Goal: Task Accomplishment & Management: Manage account settings

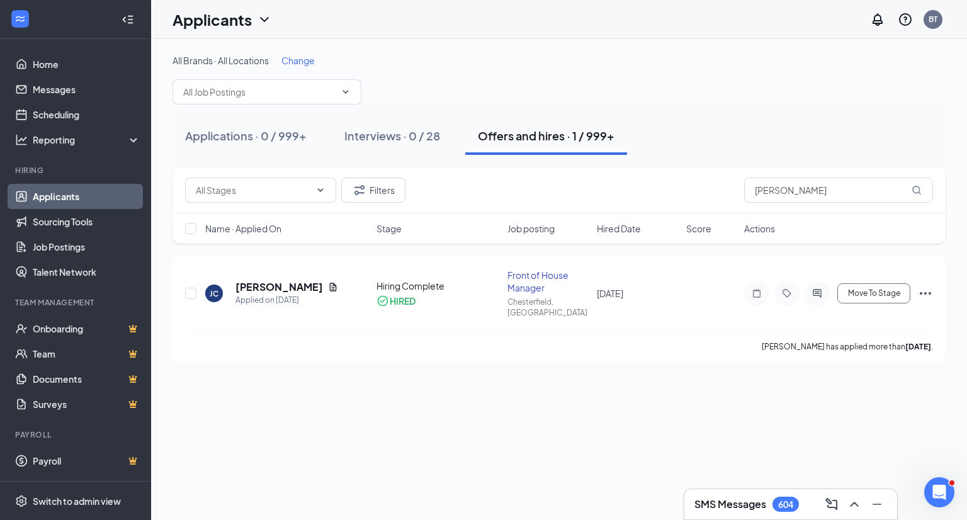
drag, startPoint x: 384, startPoint y: 38, endPoint x: 388, endPoint y: 11, distance: 28.0
click at [384, 38] on div "Applicants BT" at bounding box center [559, 19] width 816 height 39
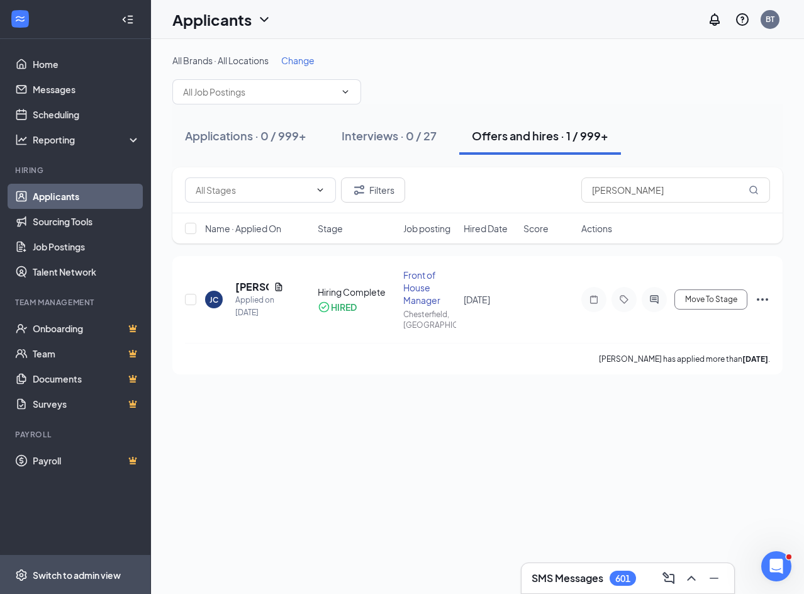
click at [69, 519] on div "Switch to admin view" at bounding box center [77, 575] width 88 height 13
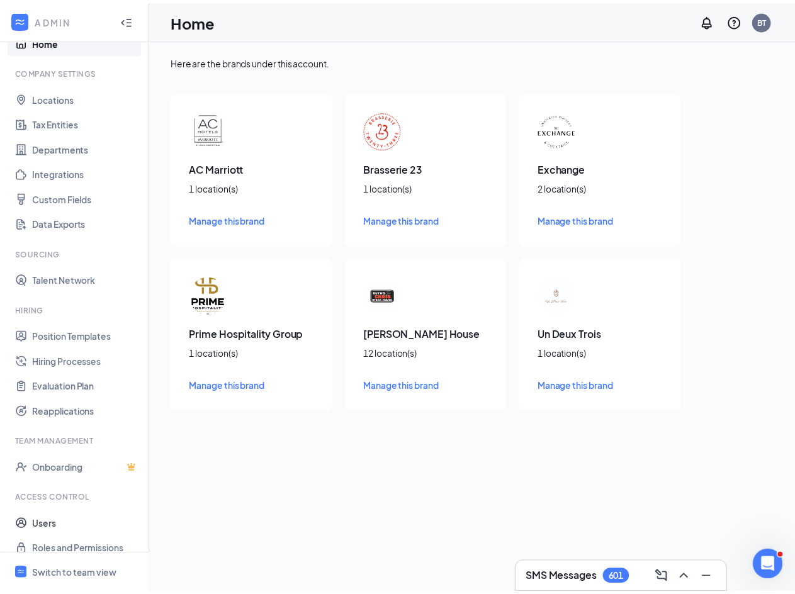
scroll to position [37, 0]
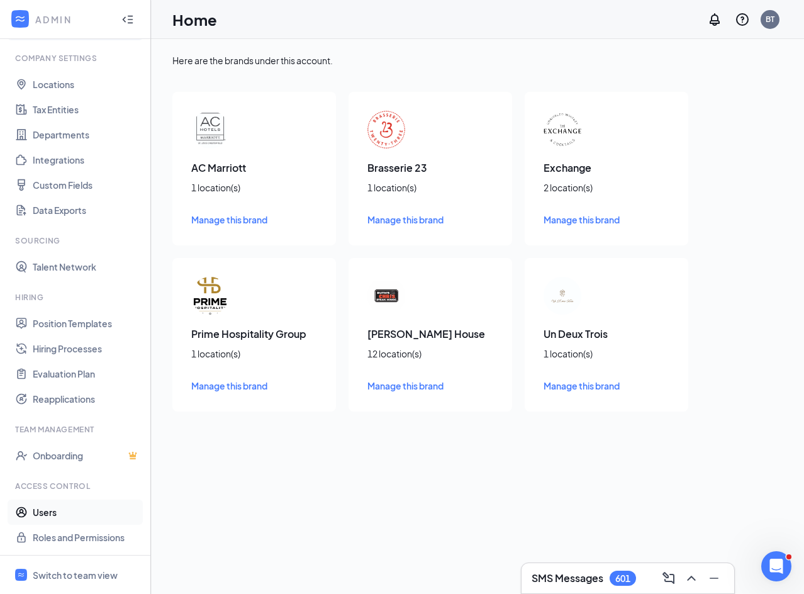
click at [74, 517] on link "Users" at bounding box center [87, 512] width 108 height 25
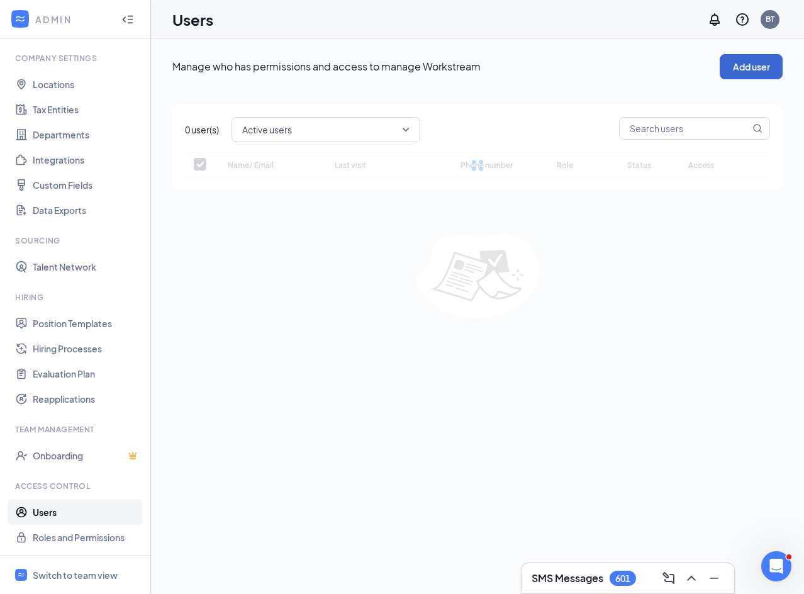
checkbox input "false"
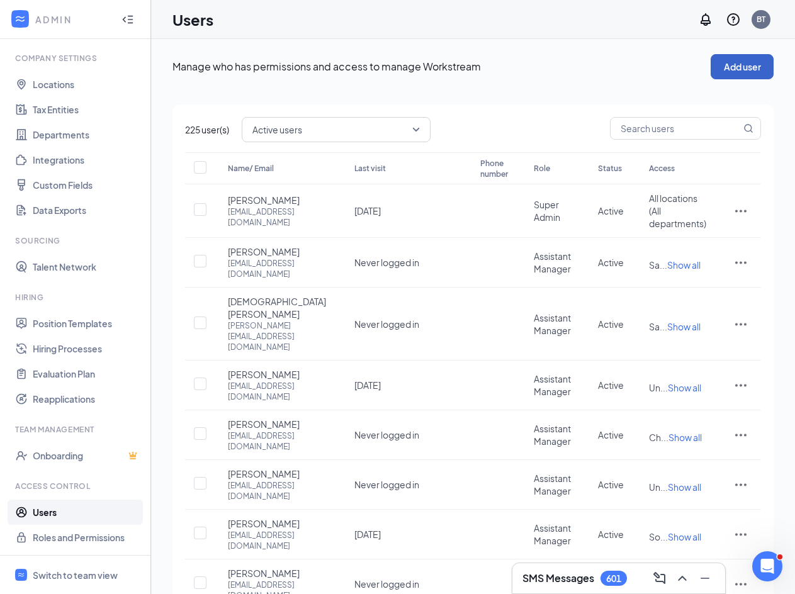
click at [730, 64] on button "Add user" at bounding box center [742, 66] width 63 height 25
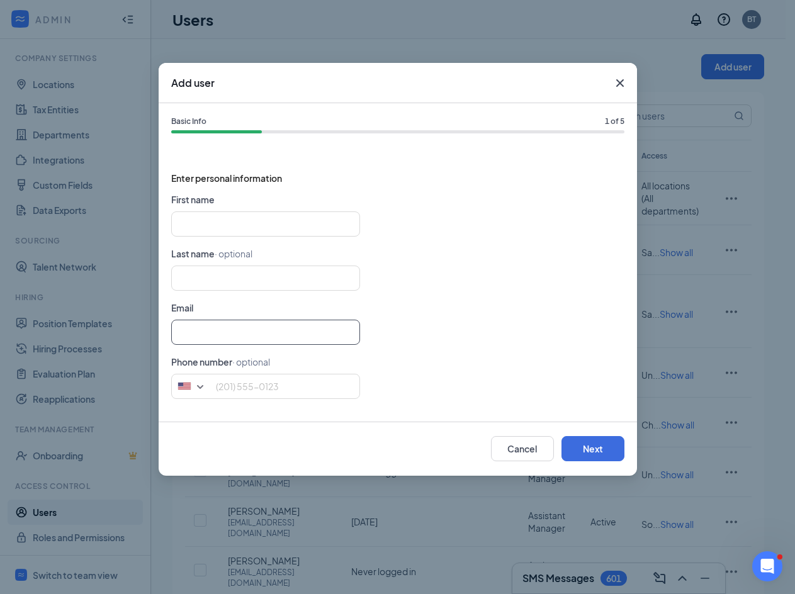
drag, startPoint x: 201, startPoint y: 336, endPoint x: 209, endPoint y: 330, distance: 10.0
click at [201, 336] on input "text" at bounding box center [265, 332] width 189 height 25
paste input "[PERSON_NAME][EMAIL_ADDRESS][DOMAIN_NAME]"
type input "[PERSON_NAME][EMAIL_ADDRESS][DOMAIN_NAME]"
click at [218, 217] on input "text" at bounding box center [265, 224] width 189 height 25
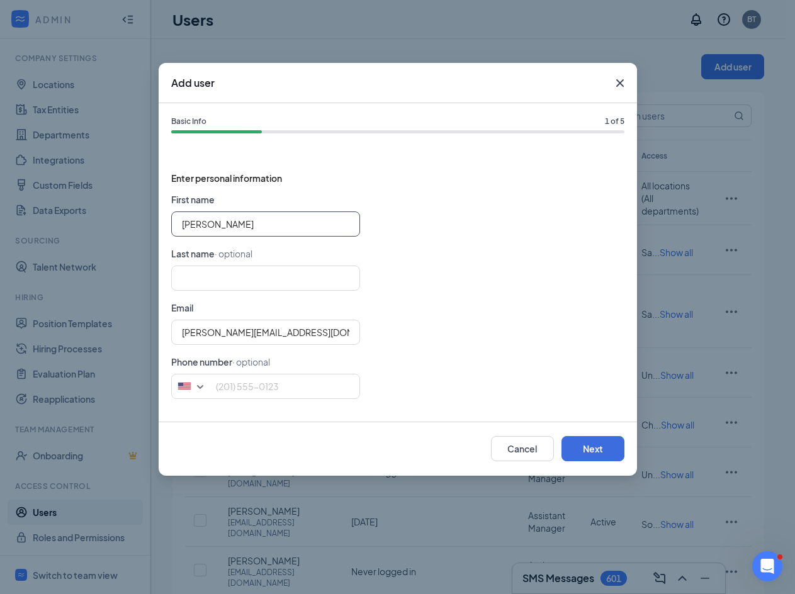
type input "[PERSON_NAME]"
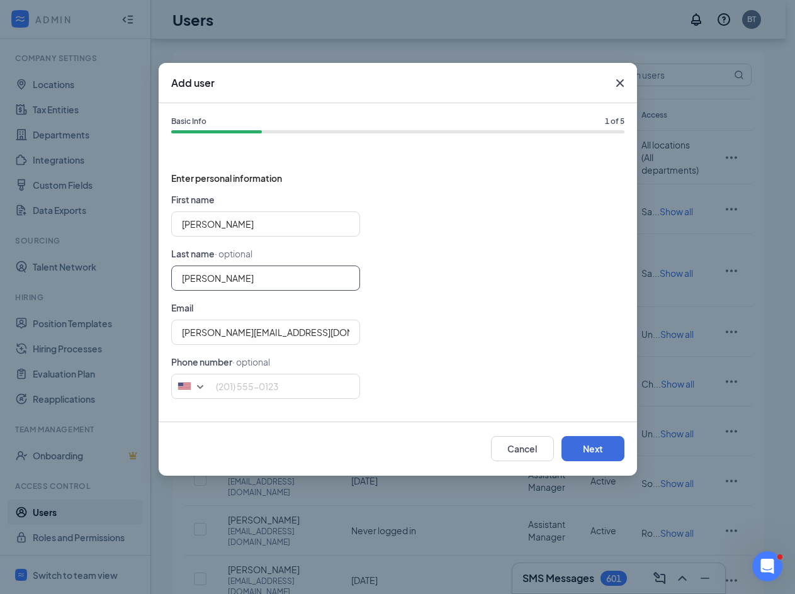
scroll to position [69, 0]
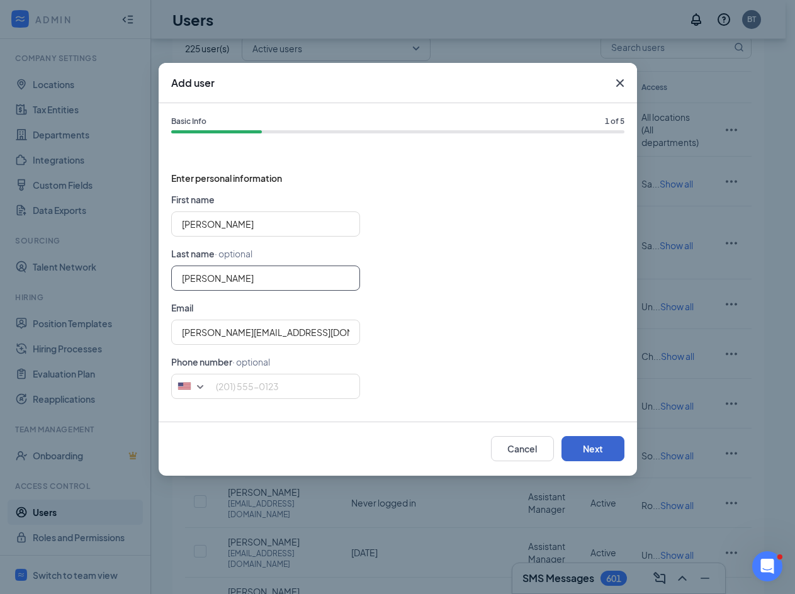
type input "[PERSON_NAME]"
click at [595, 449] on button "Next" at bounding box center [592, 448] width 63 height 25
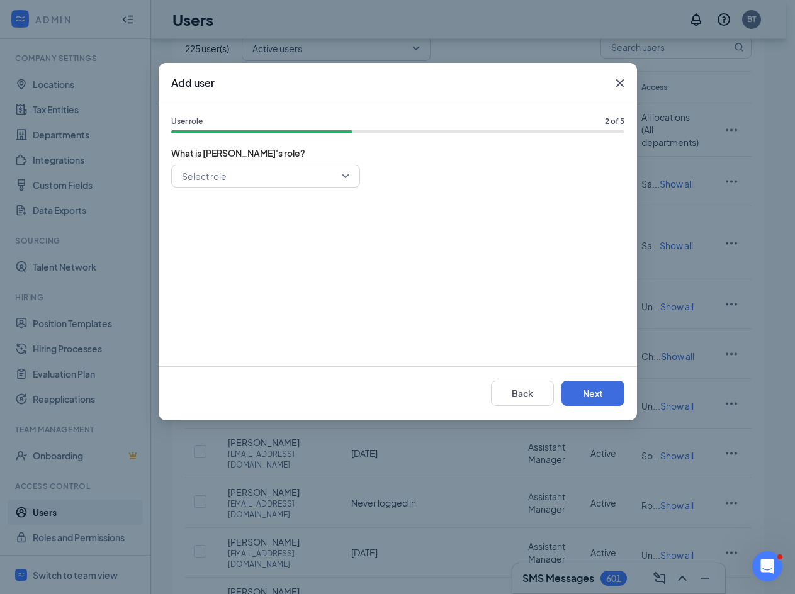
click at [230, 172] on input "search" at bounding box center [261, 176] width 165 height 21
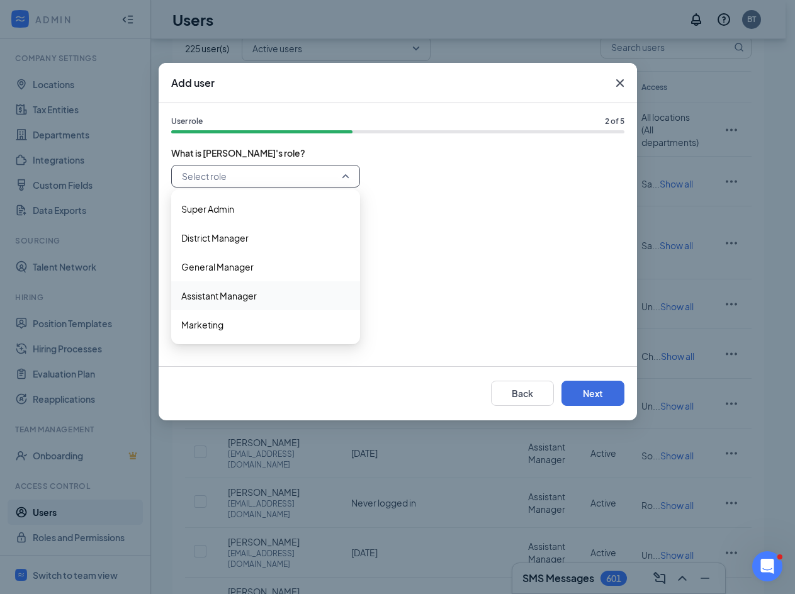
click at [246, 295] on span "Assistant Manager" at bounding box center [219, 296] width 76 height 14
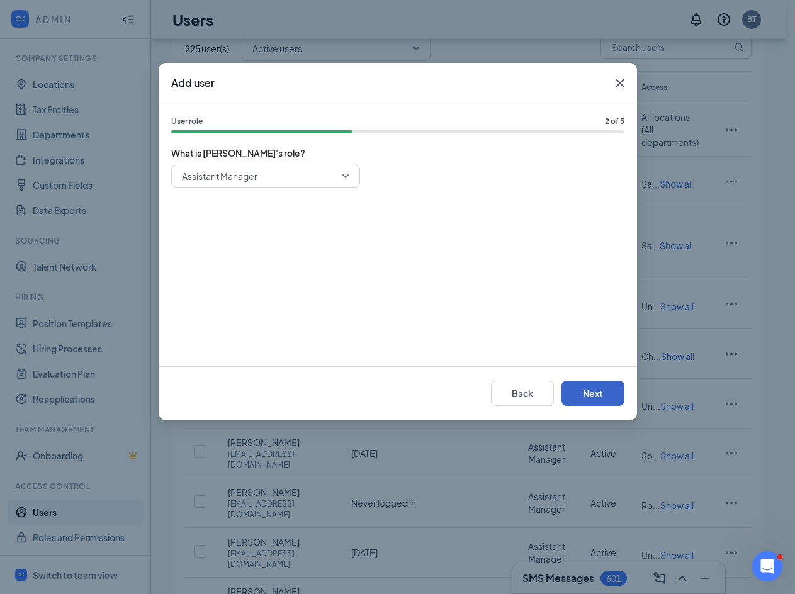
click at [612, 394] on button "Next" at bounding box center [592, 393] width 63 height 25
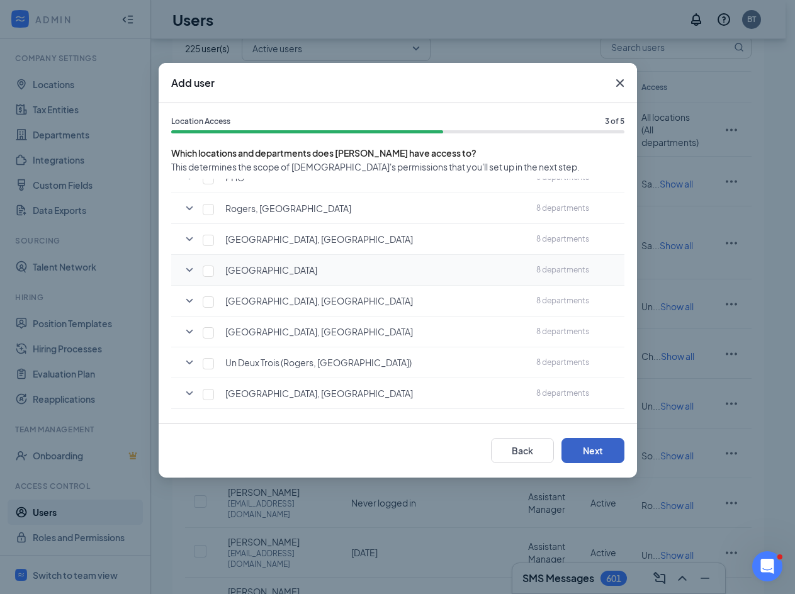
scroll to position [378, 0]
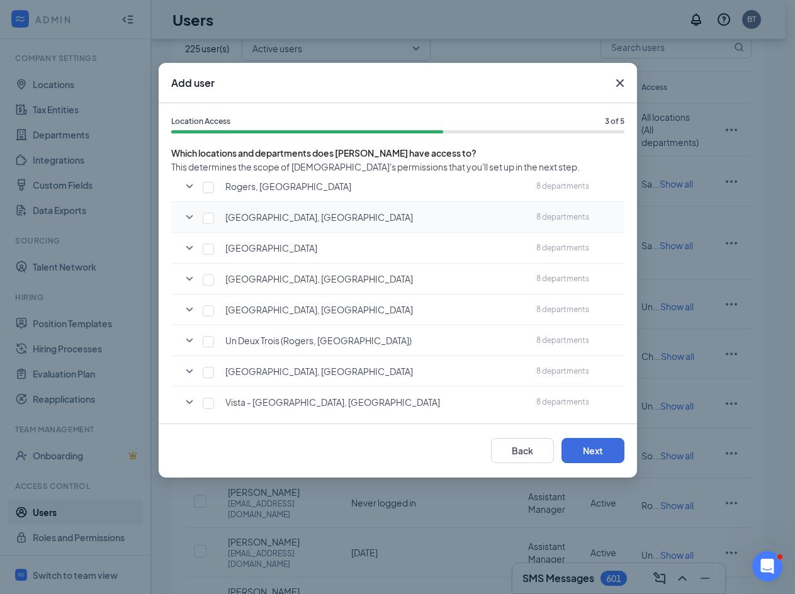
click at [189, 217] on icon "SmallChevronDown" at bounding box center [189, 217] width 15 height 15
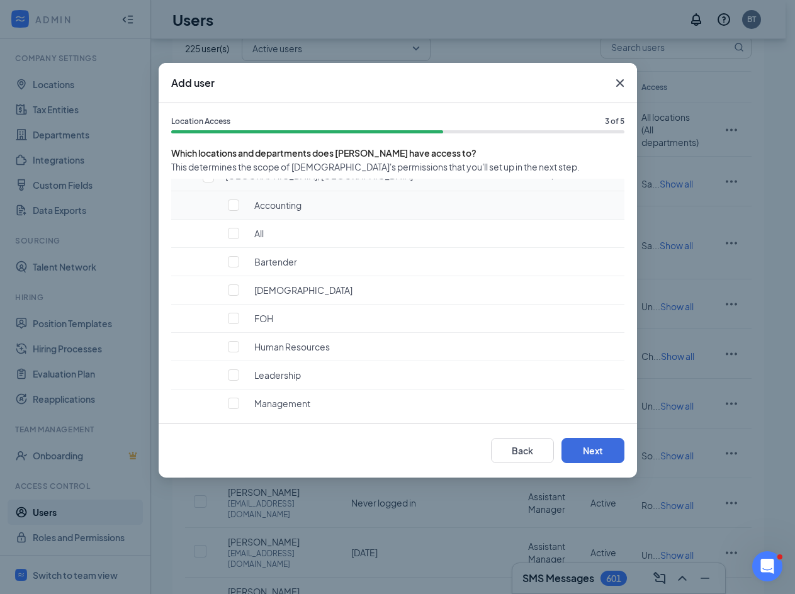
scroll to position [441, 0]
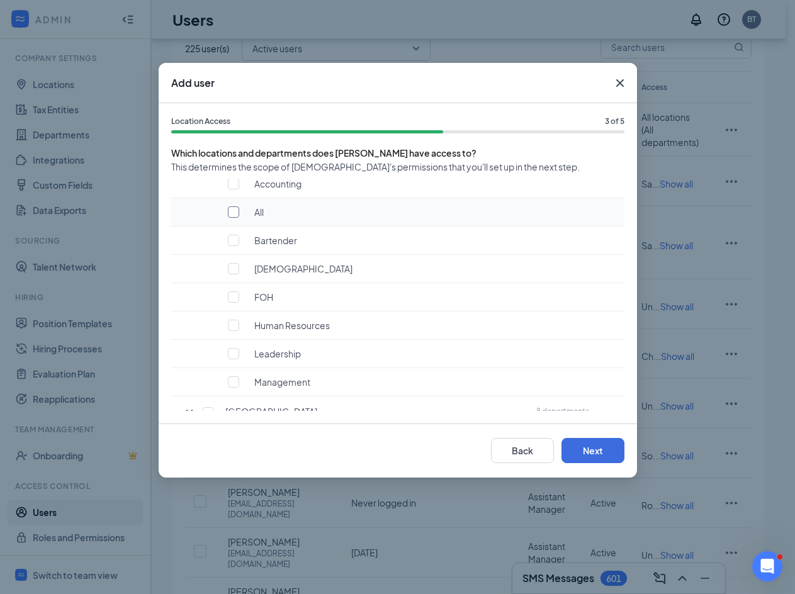
click at [234, 214] on input "checkbox" at bounding box center [233, 211] width 11 height 11
checkbox input "true"
click at [231, 269] on input "checkbox" at bounding box center [233, 268] width 11 height 11
checkbox input "true"
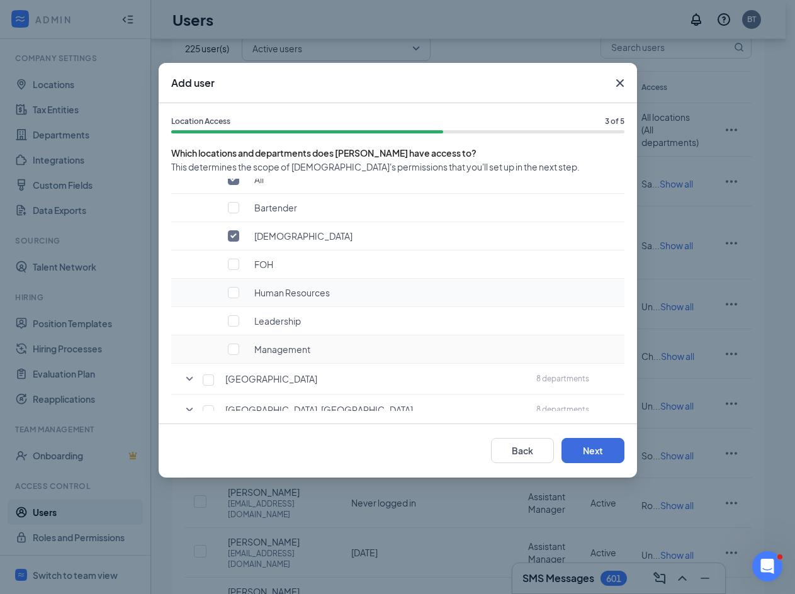
scroll to position [504, 0]
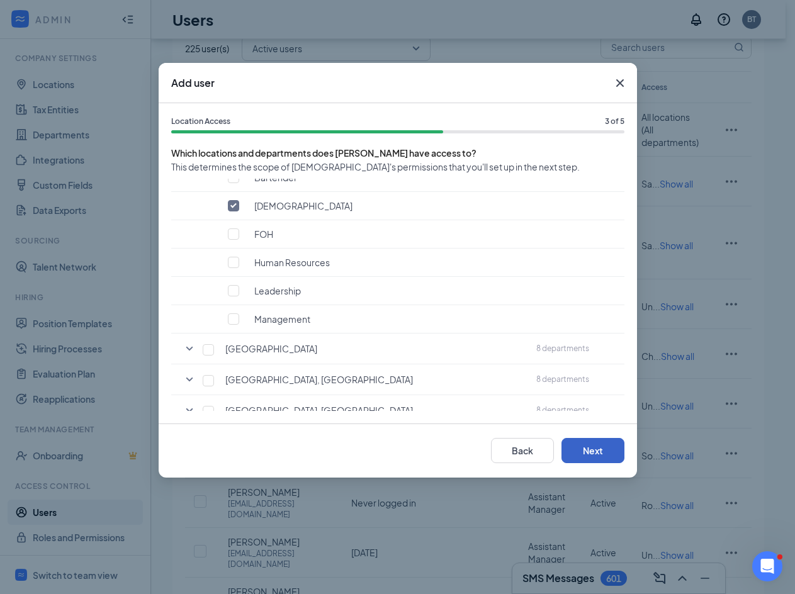
click at [595, 454] on button "Next" at bounding box center [592, 450] width 63 height 25
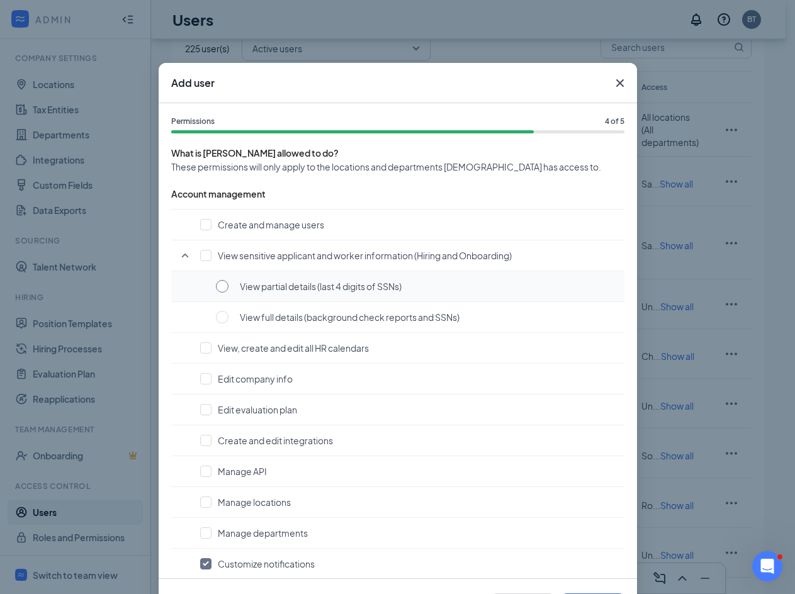
click at [220, 281] on input "radio" at bounding box center [222, 286] width 13 height 13
radio input "true"
checkbox input "true"
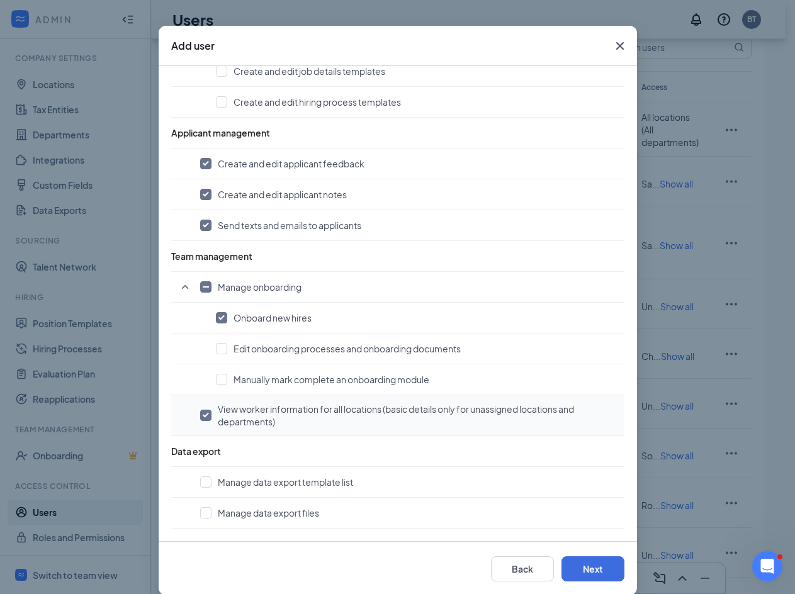
scroll to position [54, 0]
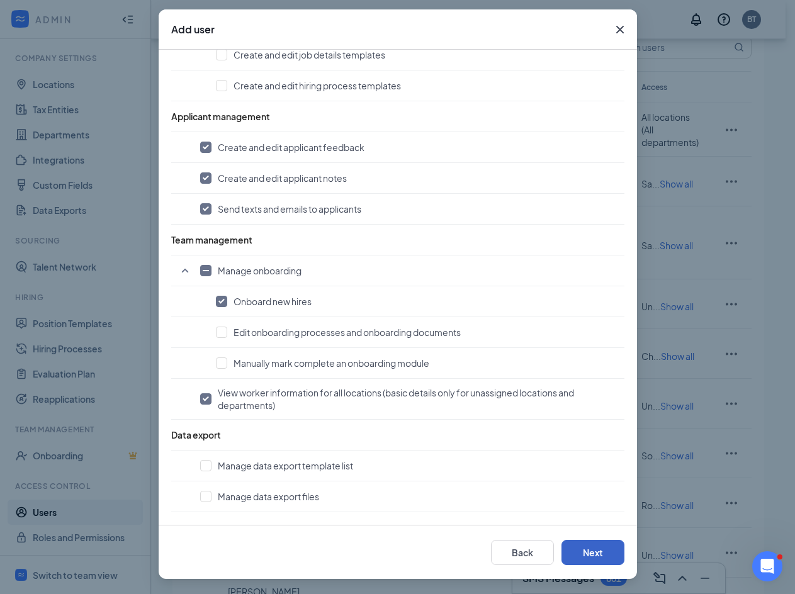
click at [590, 519] on button "Next" at bounding box center [592, 552] width 63 height 25
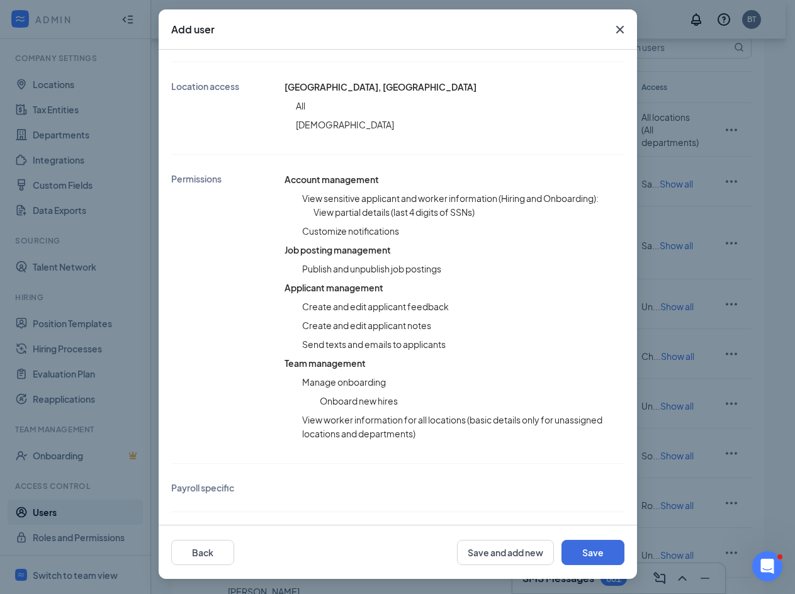
scroll to position [218, 0]
click at [594, 519] on button "Save" at bounding box center [592, 552] width 63 height 25
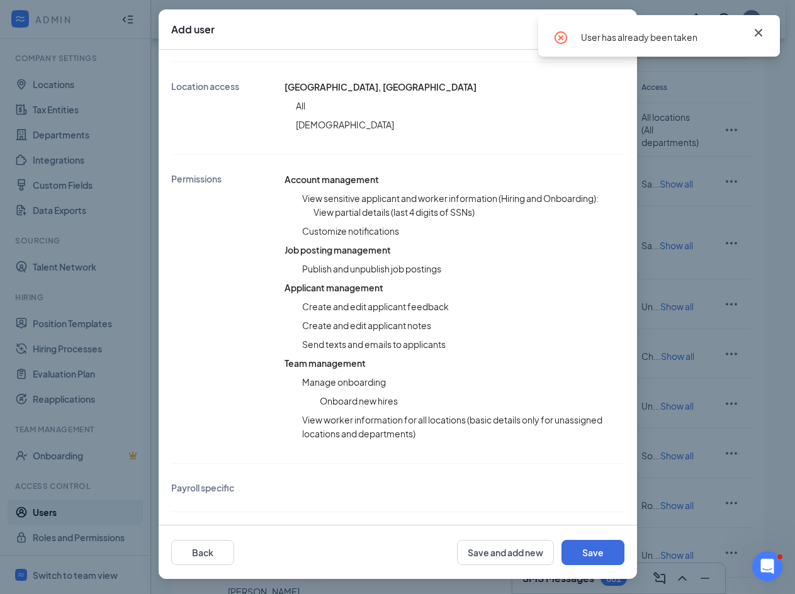
click at [760, 31] on icon "Cross" at bounding box center [759, 33] width 8 height 8
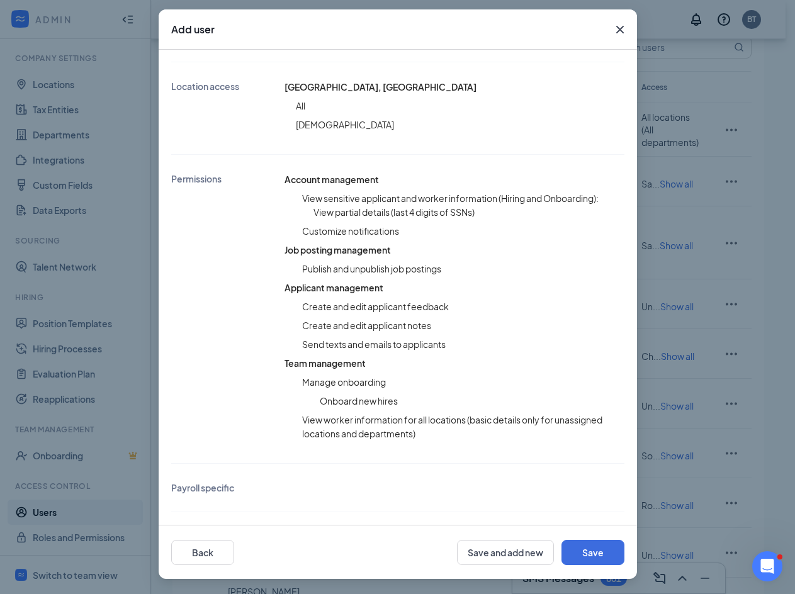
click at [612, 26] on icon "Cross" at bounding box center [619, 29] width 15 height 15
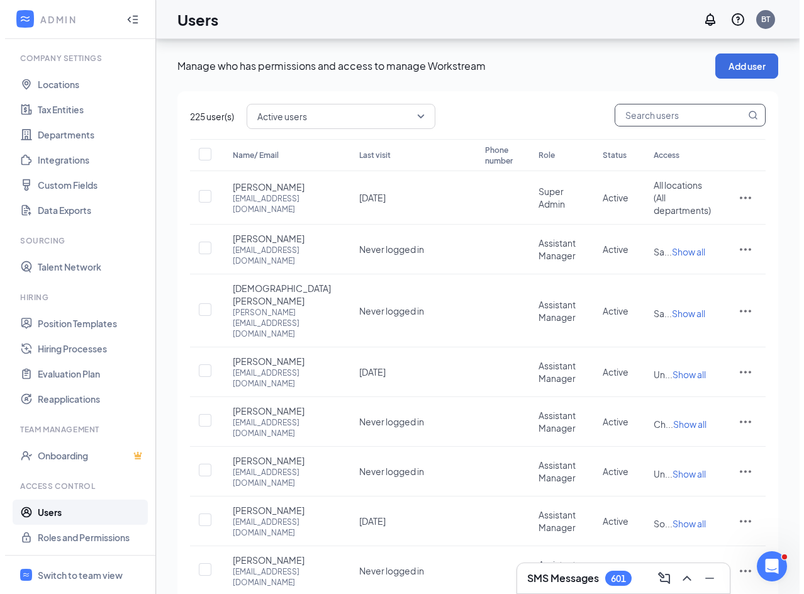
scroll to position [0, 0]
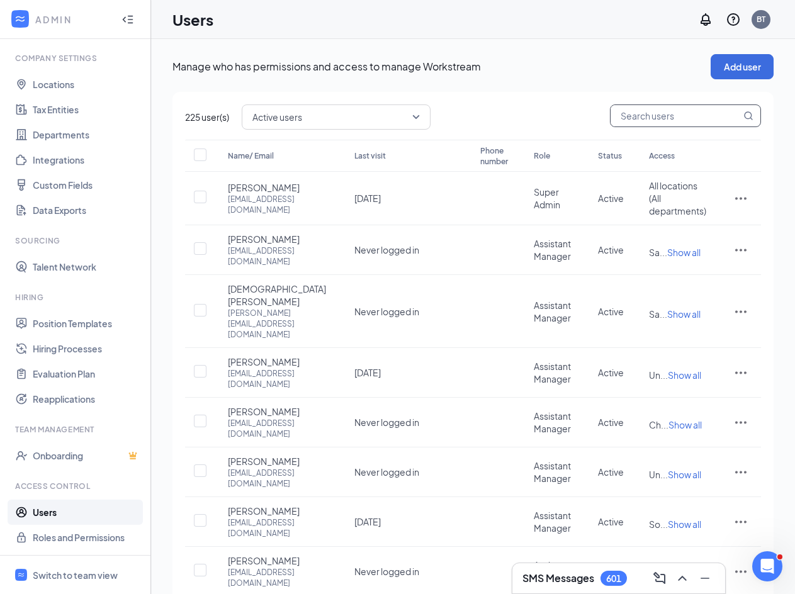
click at [657, 113] on input "text" at bounding box center [676, 115] width 130 height 21
type input "[PERSON_NAME]"
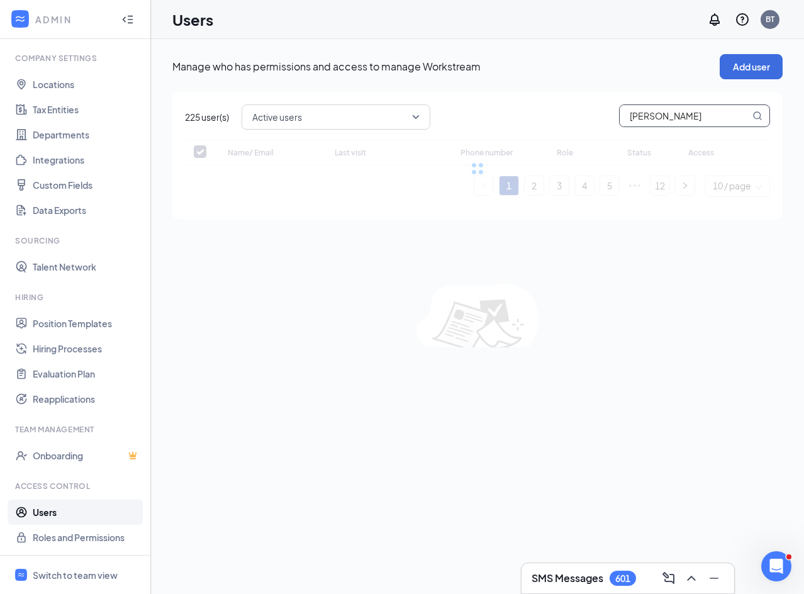
checkbox input "false"
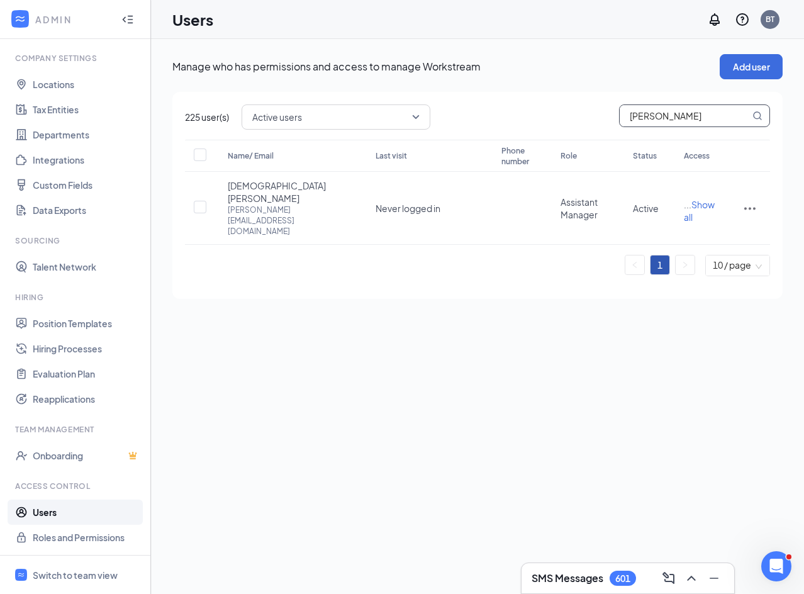
click at [658, 113] on input "[PERSON_NAME]" at bounding box center [685, 115] width 130 height 21
